Goal: Navigation & Orientation: Find specific page/section

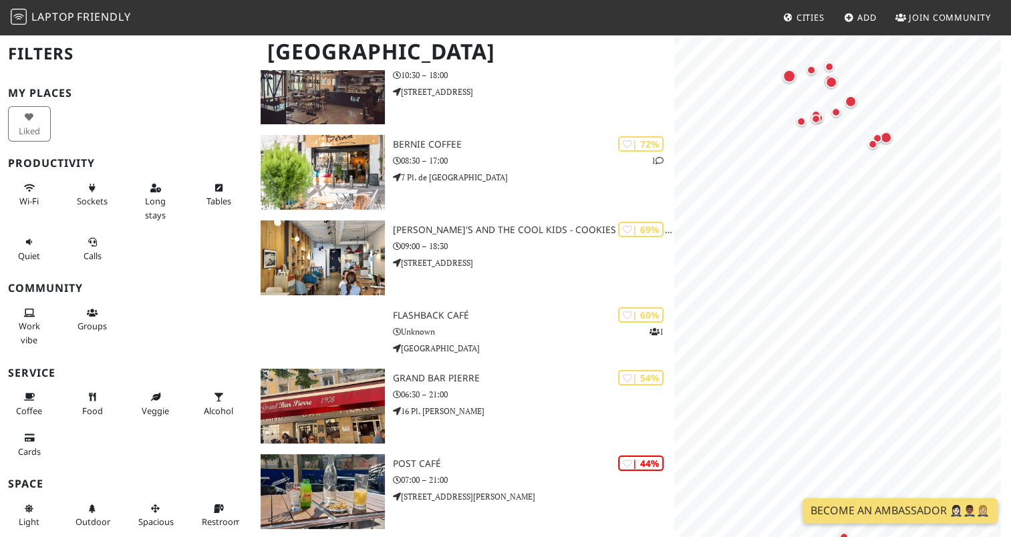
scroll to position [178, 0]
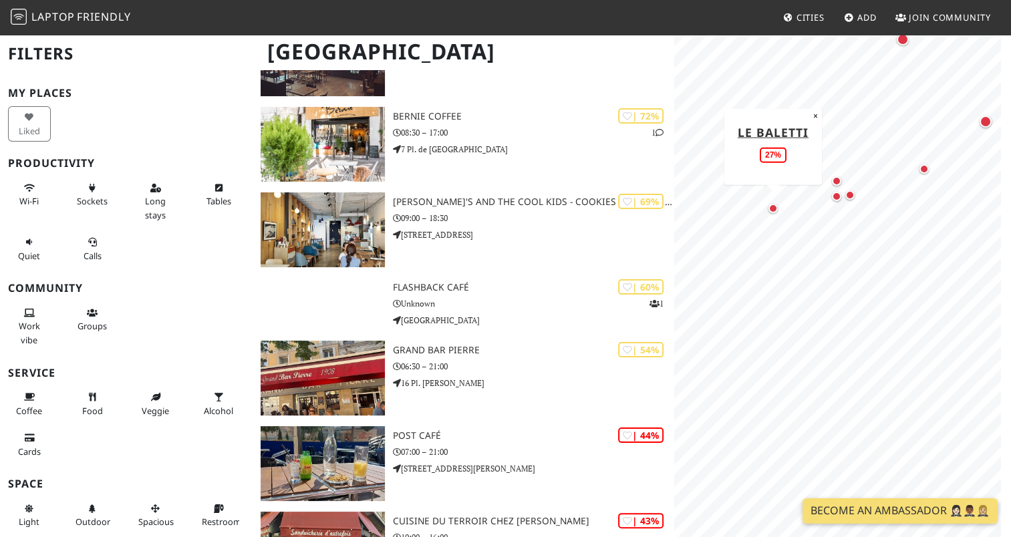
click at [771, 209] on div "Map marker" at bounding box center [772, 208] width 9 height 9
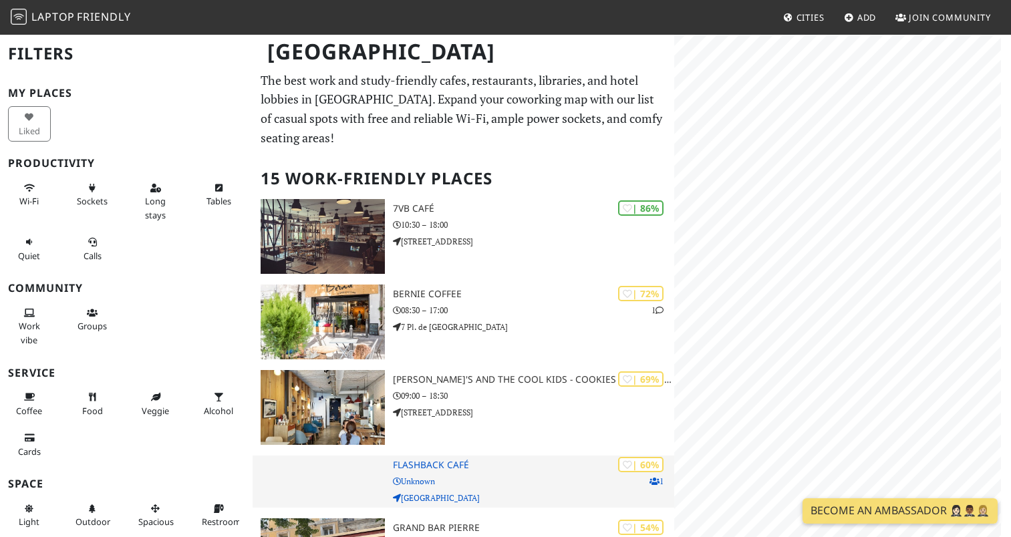
scroll to position [178, 0]
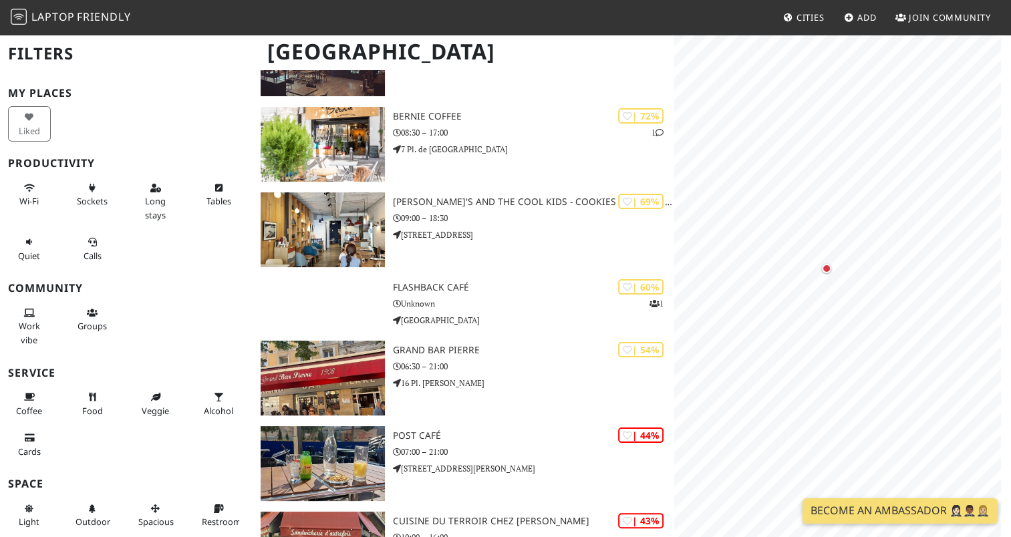
click at [823, 270] on div "Map marker" at bounding box center [826, 268] width 9 height 9
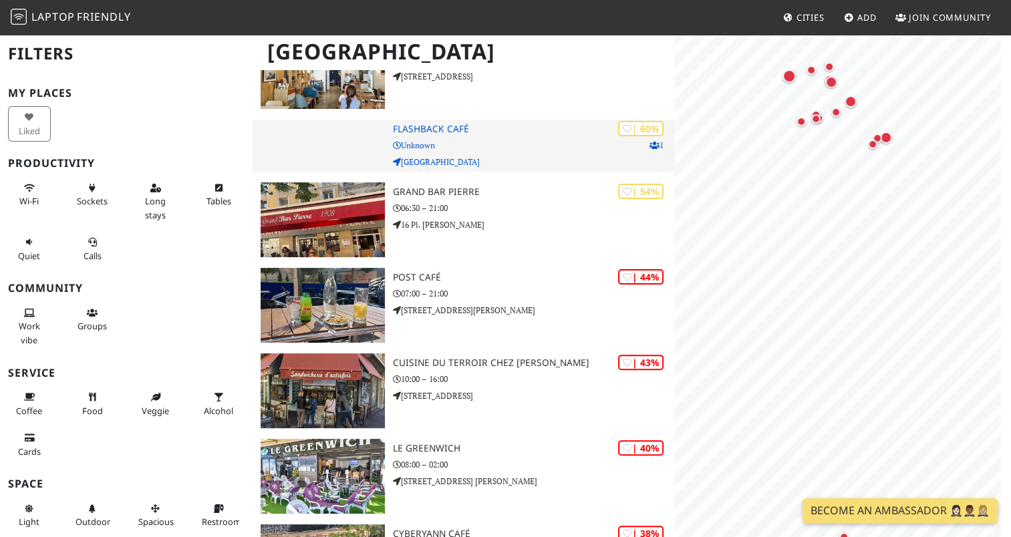
scroll to position [359, 0]
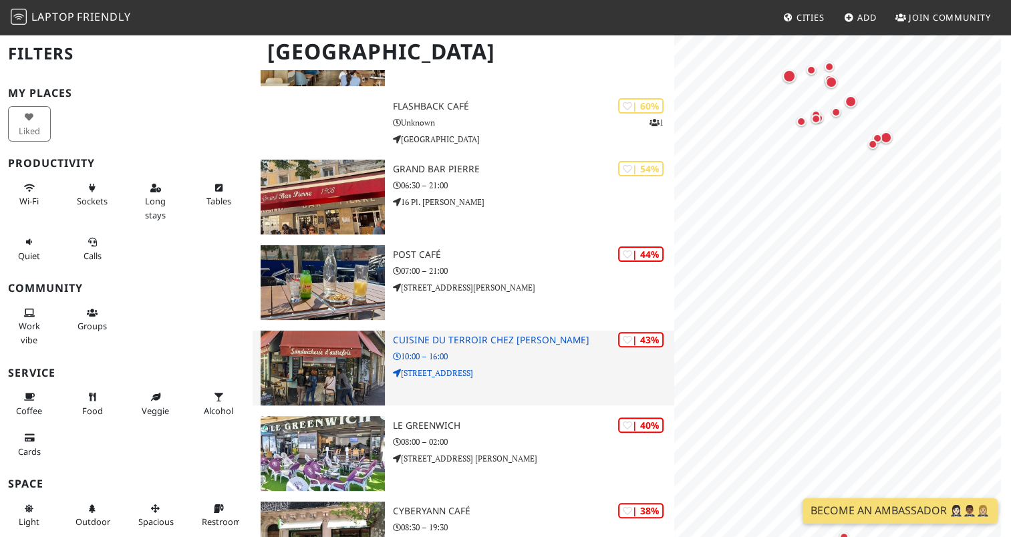
click at [457, 334] on div "| 43% CUISINE DU TERROIR CHEZ [PERSON_NAME] 10:00 – 16:00 [STREET_ADDRESS]" at bounding box center [533, 368] width 281 height 75
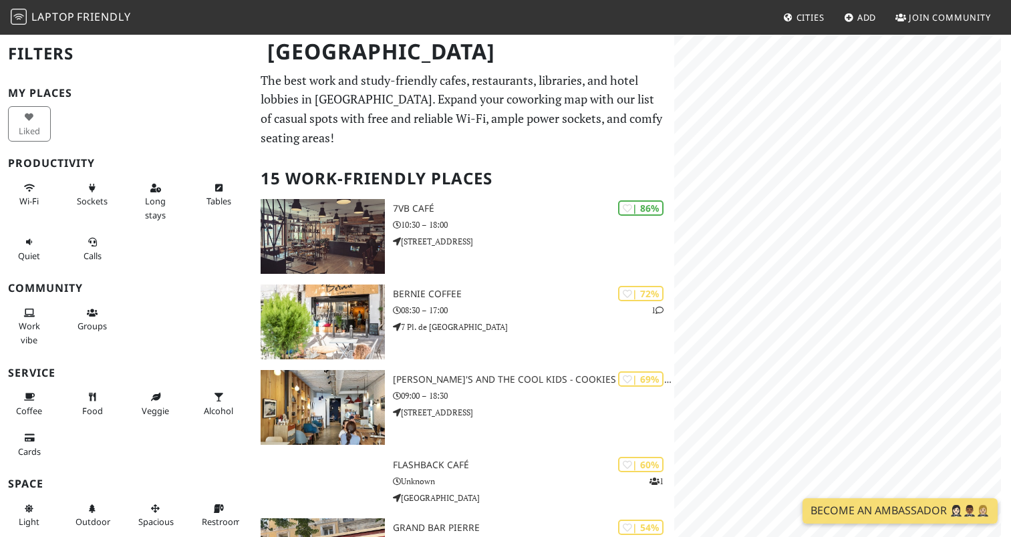
scroll to position [359, 0]
